Goal: Task Accomplishment & Management: Use online tool/utility

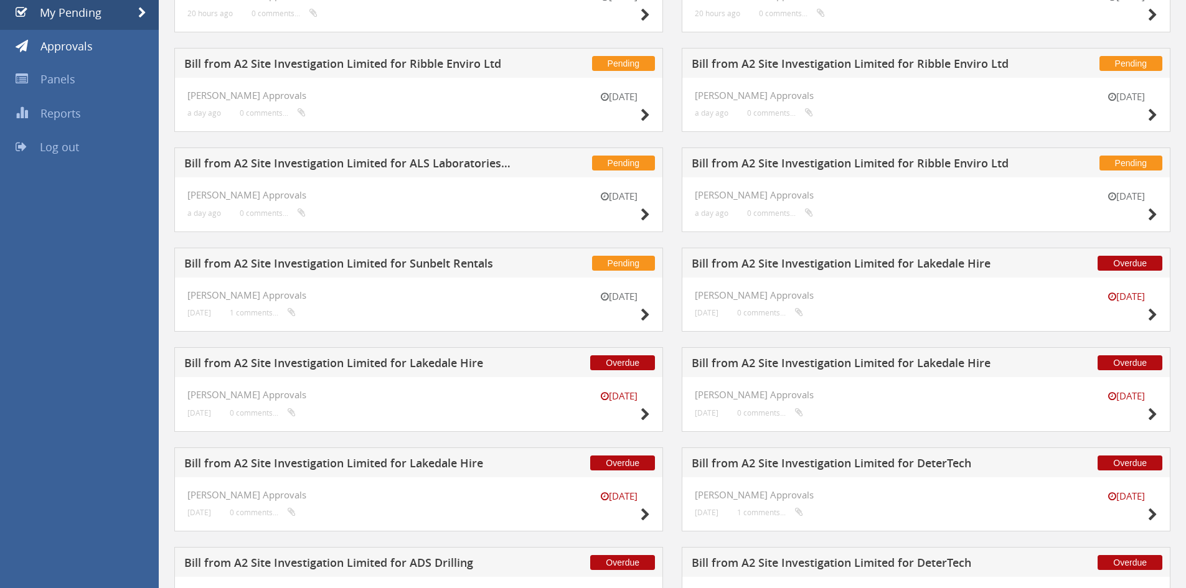
scroll to position [233, 0]
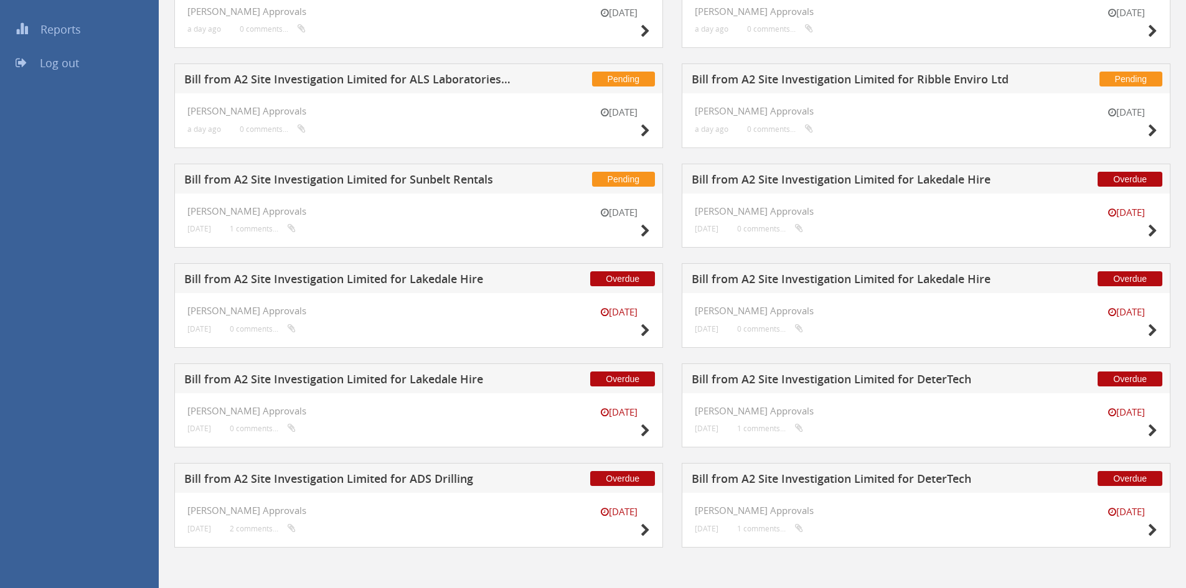
click at [418, 477] on h5 "Bill from A2 Site Investigation Limited for ADS Drilling" at bounding box center [348, 481] width 328 height 16
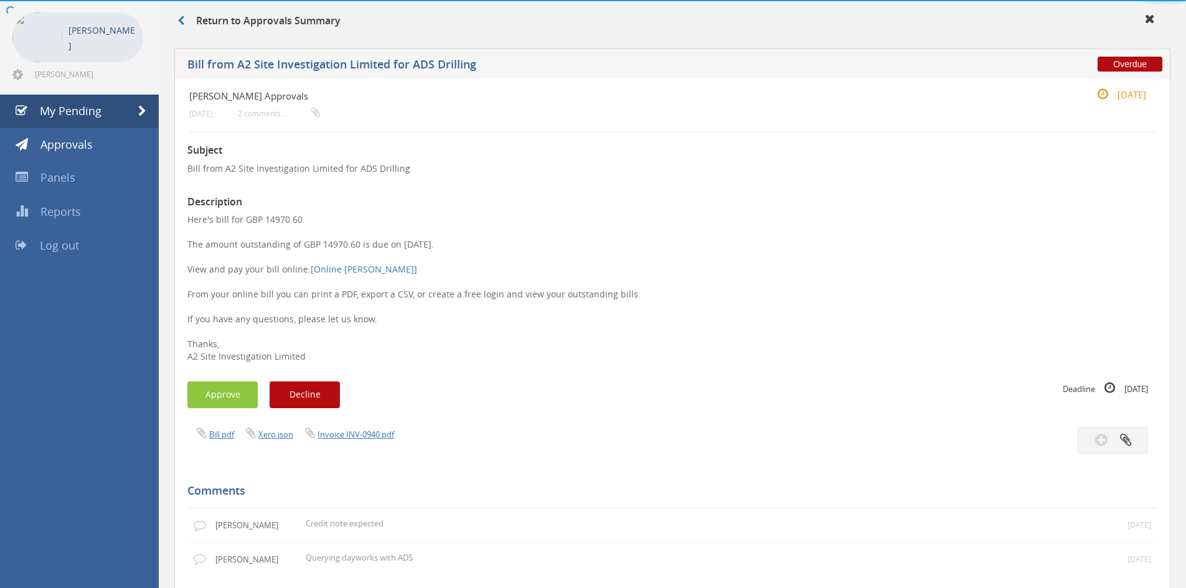
scroll to position [233, 0]
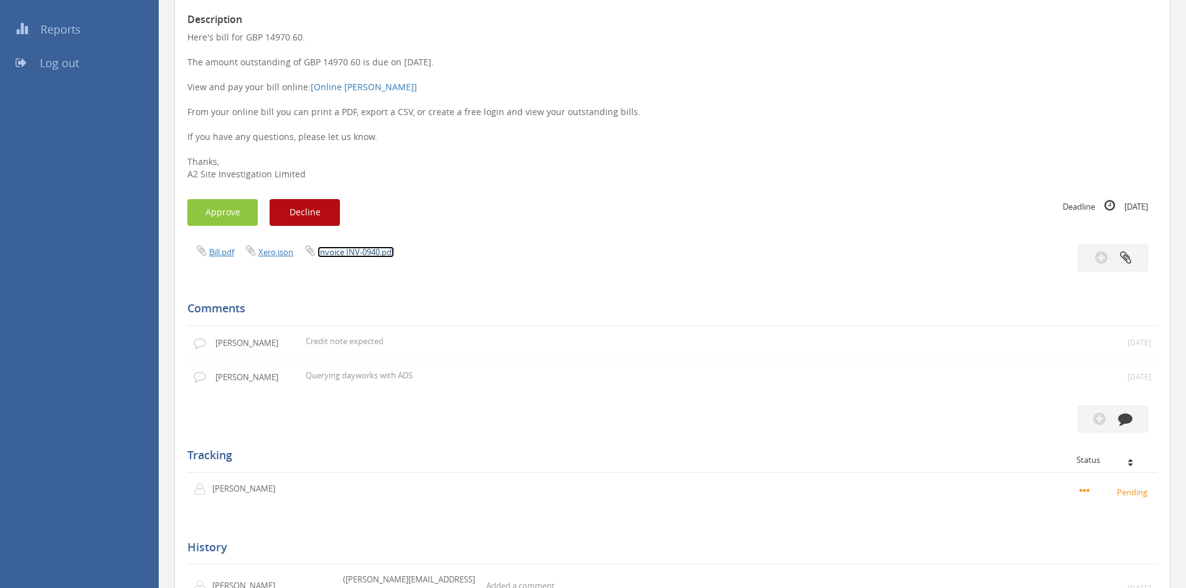
click at [360, 255] on link "Invoice INV-0940.pdf" at bounding box center [355, 252] width 77 height 11
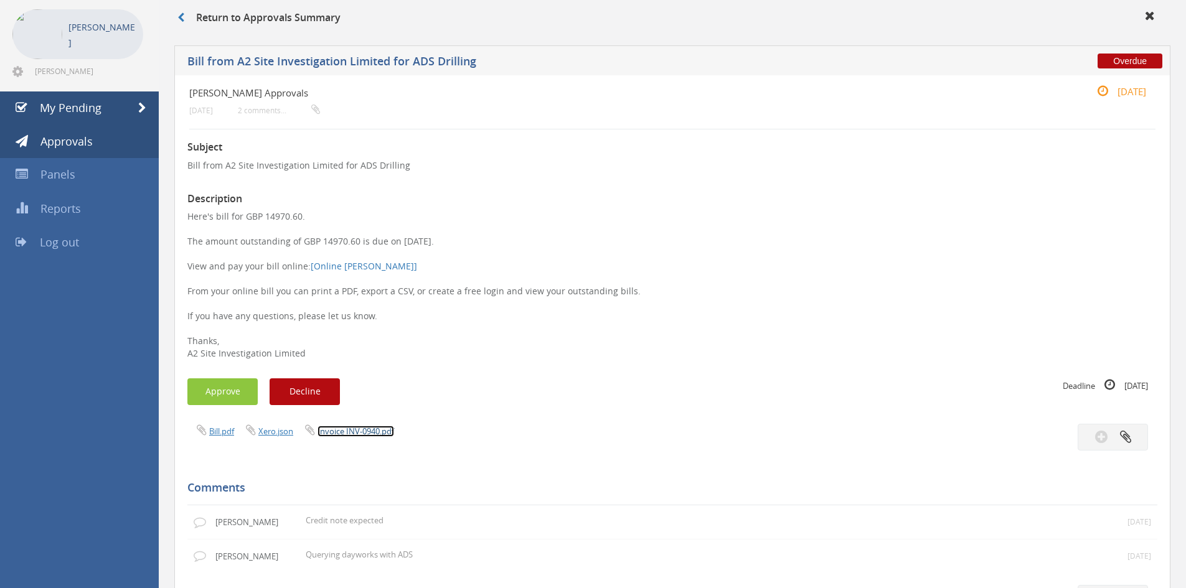
scroll to position [0, 0]
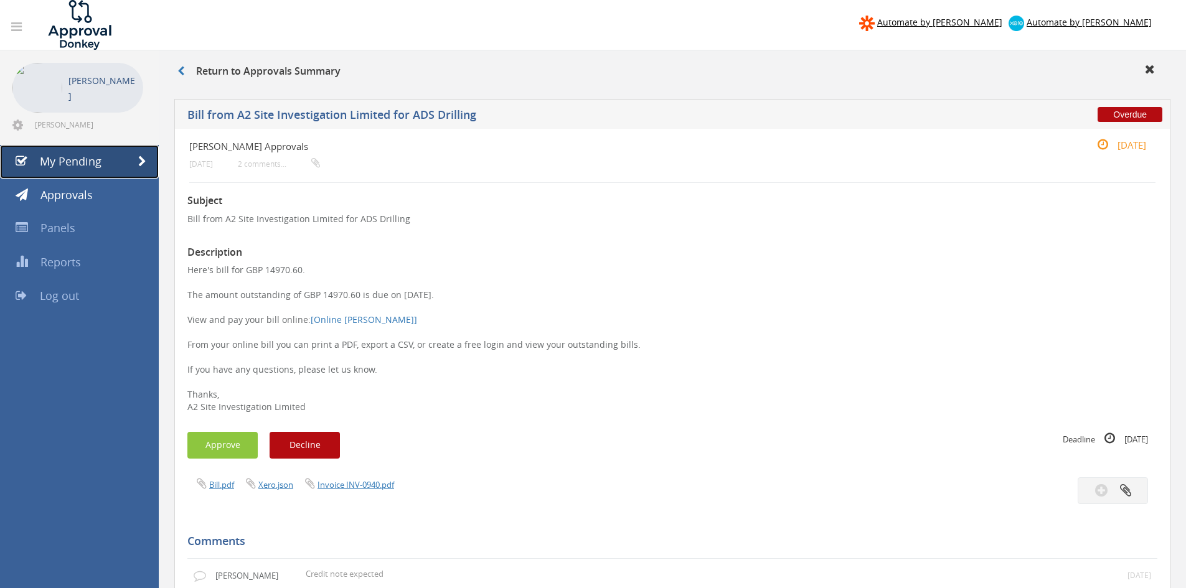
click at [70, 170] on link "My Pending" at bounding box center [79, 162] width 159 height 34
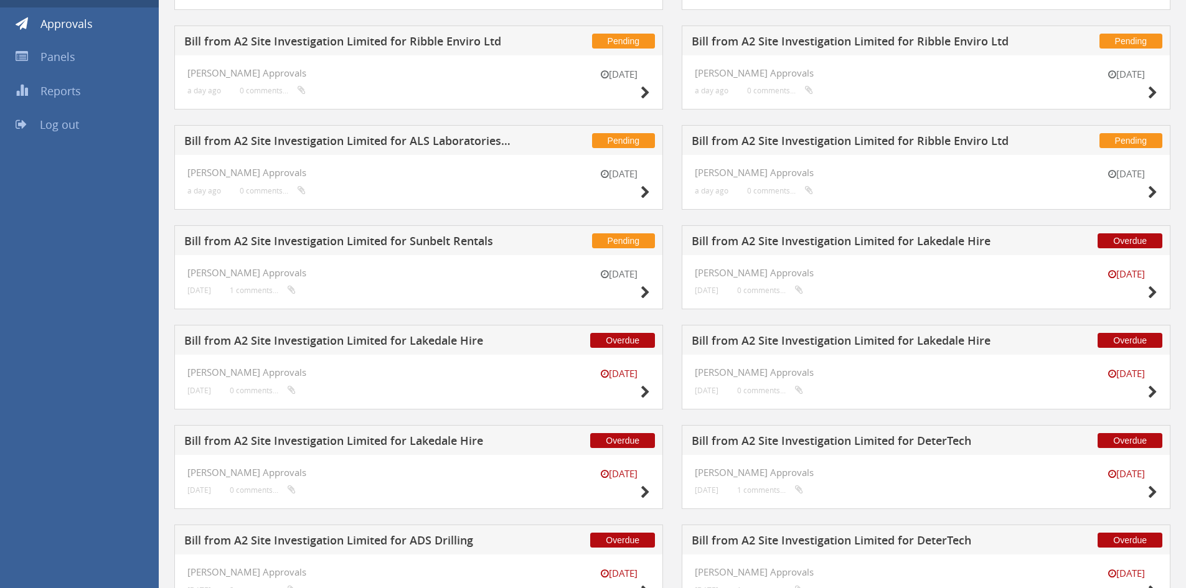
scroll to position [46, 0]
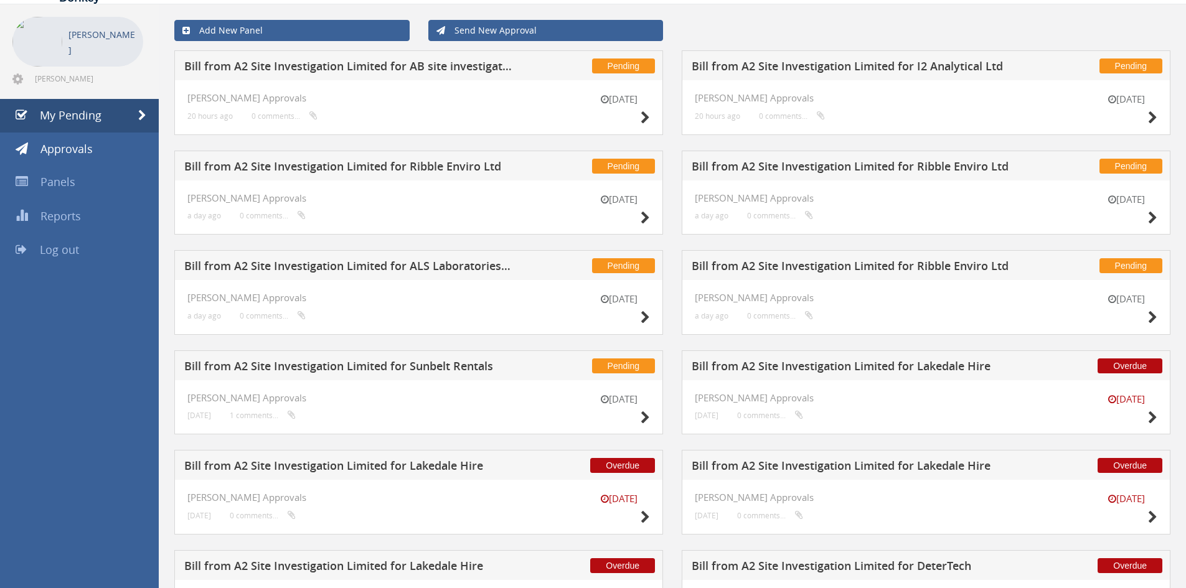
click at [837, 62] on h5 "Bill from A2 Site Investigation Limited for I2 Analytical Ltd" at bounding box center [856, 68] width 328 height 16
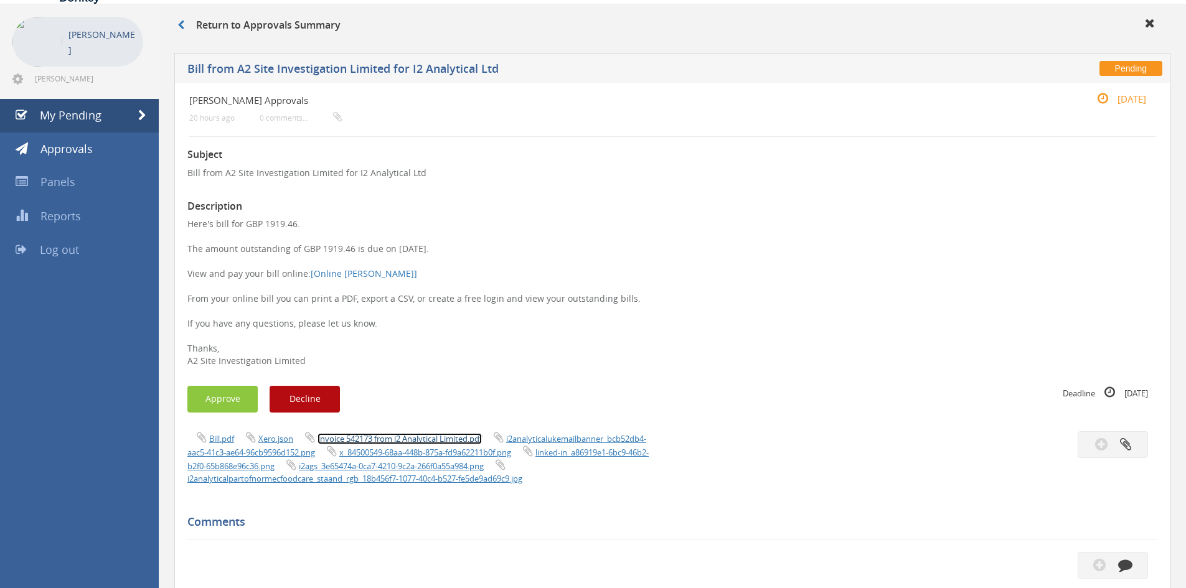
click at [435, 439] on link "Invoice 542173 from i2 Analytical Limited.pdf" at bounding box center [399, 438] width 164 height 11
click at [464, 440] on link "Invoice 542173 from i2 Analytical Limited.pdf" at bounding box center [399, 438] width 164 height 11
click at [223, 402] on button "Approve" at bounding box center [222, 399] width 70 height 27
